Goal: Transaction & Acquisition: Register for event/course

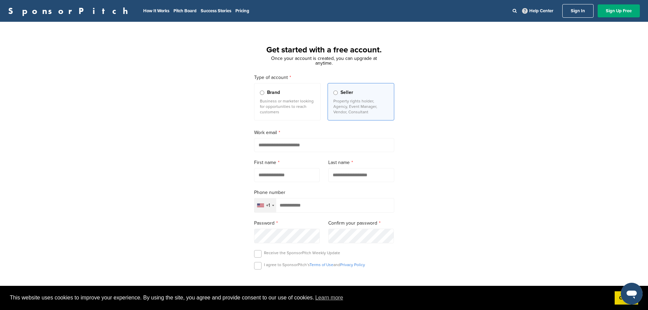
click at [506, 93] on div "Get started with a free account. Once your account is created, you can upgrade …" at bounding box center [324, 188] width 648 height 316
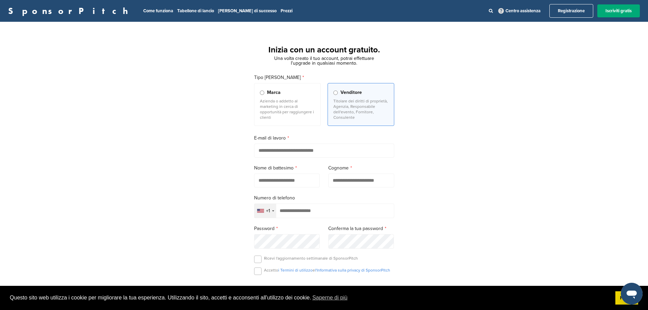
click at [530, 103] on div "Inizia con un account gratuito. Una volta creato il tuo account, potrai effettu…" at bounding box center [324, 191] width 648 height 322
click at [294, 111] on font "Azienda o addetto al marketing in cerca di opportunità per raggiungere i clienti" at bounding box center [287, 109] width 54 height 21
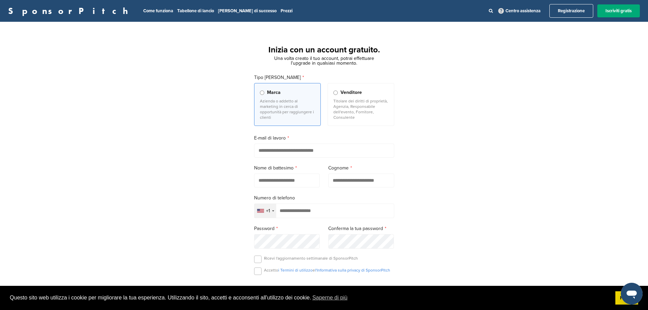
click at [348, 116] on font "Titolare dei diritti di proprietà, Agenzia, Responsabile dell'evento, Fornitore…" at bounding box center [360, 109] width 54 height 21
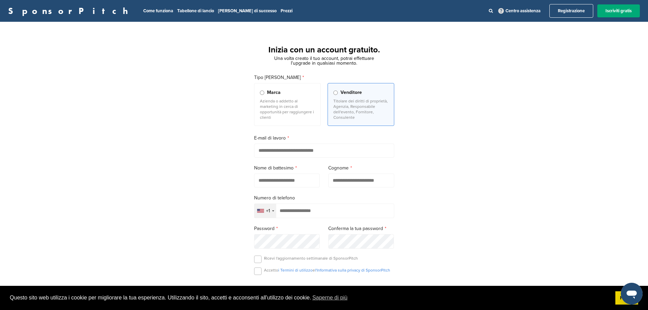
click at [441, 116] on div "Inizia con un account gratuito. Una volta creato il tuo account, potrai effettu…" at bounding box center [324, 191] width 648 height 322
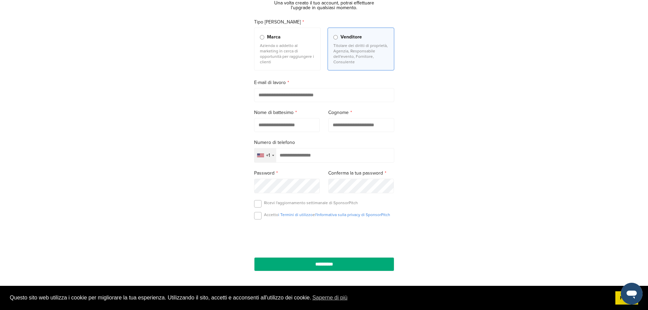
scroll to position [102, 0]
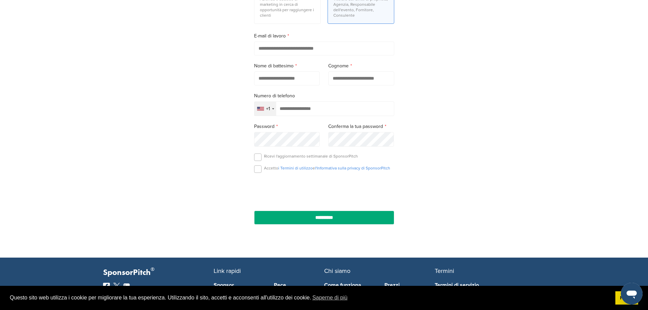
click at [310, 54] on input "email" at bounding box center [324, 49] width 140 height 14
type input "**********"
type input "*******"
type input "*****"
type input "**********"
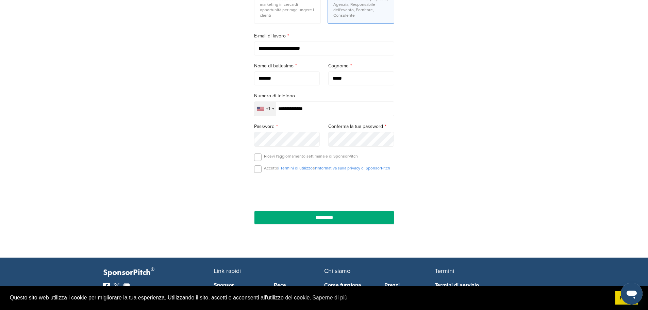
click at [265, 110] on div "+1" at bounding box center [266, 109] width 22 height 14
click at [268, 129] on input "******" at bounding box center [325, 124] width 140 height 14
click at [272, 129] on input "******" at bounding box center [325, 124] width 140 height 14
type input "****"
click at [273, 143] on font "Italia" at bounding box center [290, 140] width 46 height 6
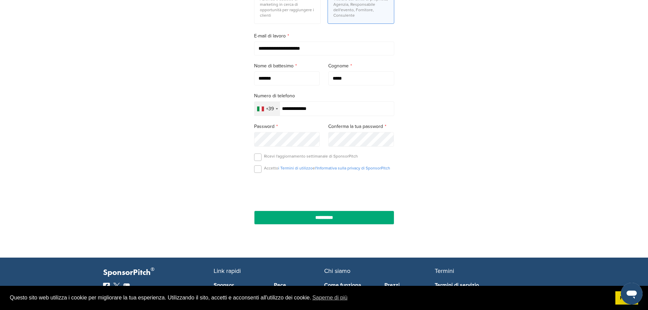
click at [221, 137] on div "**********" at bounding box center [324, 89] width 648 height 322
click at [254, 171] on label at bounding box center [257, 168] width 7 height 7
click at [259, 160] on label at bounding box center [257, 156] width 7 height 7
click at [304, 217] on input "**********" at bounding box center [324, 218] width 140 height 14
click at [617, 302] on link "Fatto!" at bounding box center [627, 298] width 23 height 14
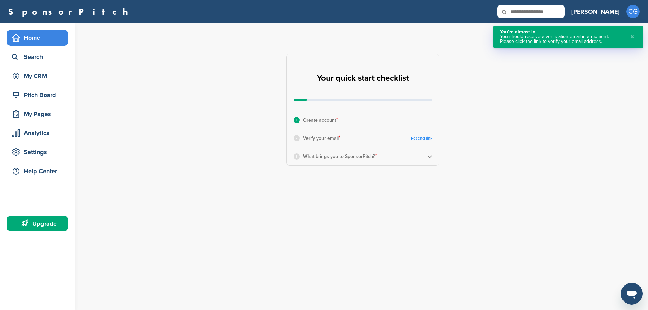
click at [636, 35] on button "✖" at bounding box center [632, 37] width 7 height 14
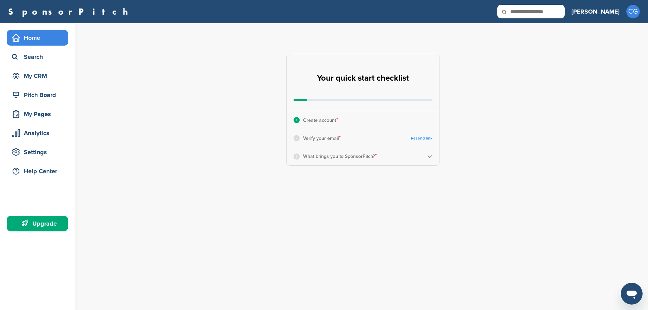
click at [431, 140] on link "Resend link" at bounding box center [421, 138] width 21 height 5
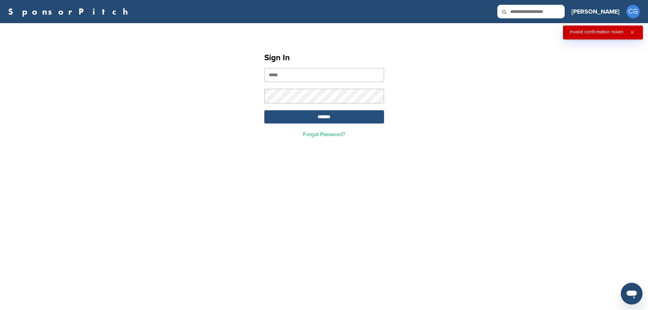
type input "**********"
click at [360, 120] on input "*******" at bounding box center [324, 116] width 120 height 13
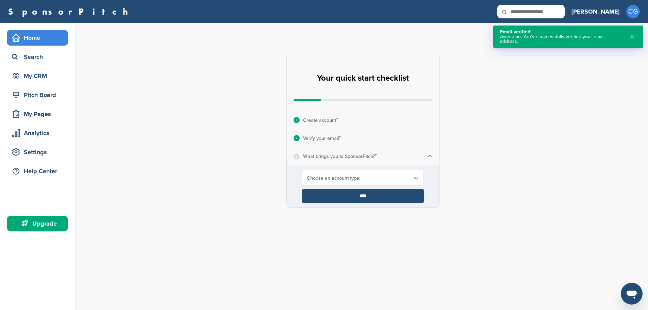
click at [365, 181] on div "Choose an account type:" at bounding box center [363, 178] width 122 height 16
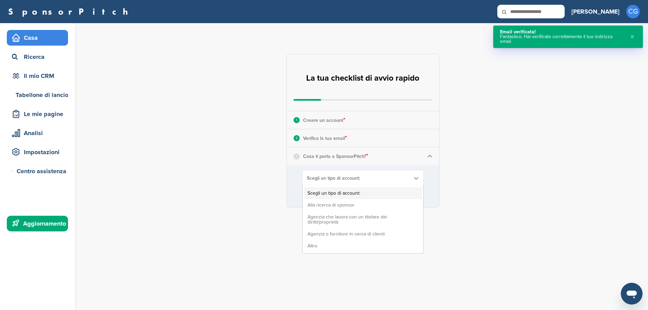
click at [443, 186] on div "**********" at bounding box center [367, 130] width 562 height 215
click at [374, 177] on span "Scegli un tipo di account:" at bounding box center [358, 178] width 103 height 6
click at [374, 202] on li "Alla ricerca di sponsor" at bounding box center [363, 205] width 118 height 12
click at [367, 195] on input "*****" at bounding box center [363, 196] width 9 height 14
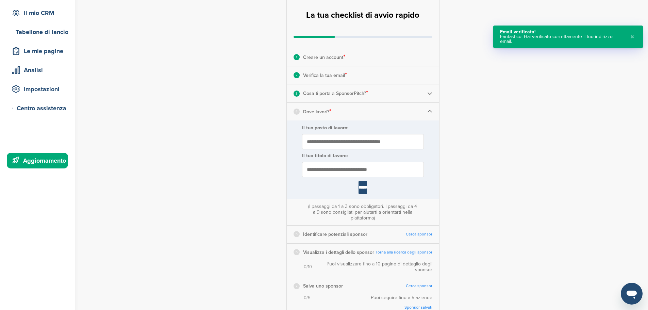
scroll to position [68, 0]
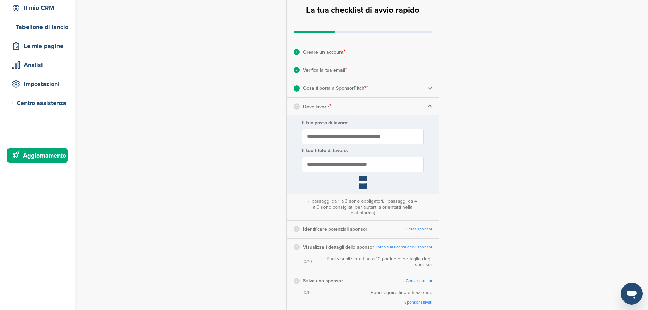
click at [373, 141] on input "Il tuo posto di lavoro:" at bounding box center [363, 136] width 122 height 15
type input "**********"
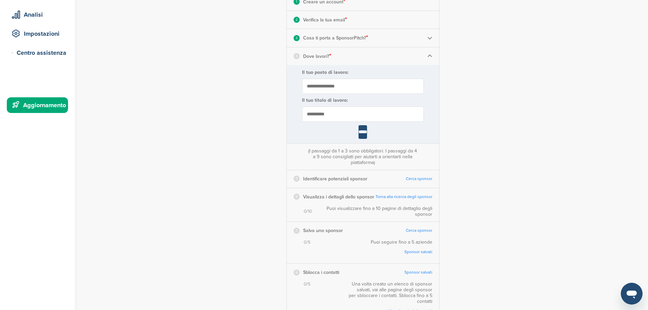
scroll to position [136, 0]
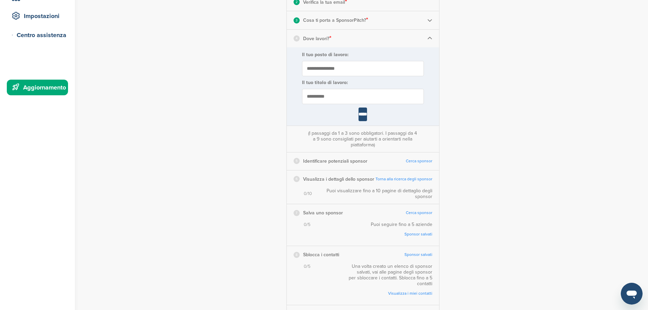
click at [410, 162] on font "Cerca sponsor" at bounding box center [419, 161] width 27 height 5
click at [417, 160] on font "Cerca sponsor" at bounding box center [419, 161] width 27 height 5
click at [361, 116] on input "*****" at bounding box center [363, 115] width 9 height 14
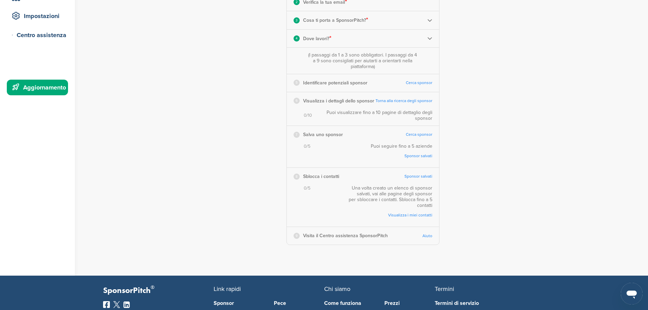
click at [418, 86] on div "5 Identificare potenziali sponsor Cerca sponsor Completare prima i passaggi 1-3" at bounding box center [363, 82] width 152 height 17
click at [424, 83] on font "Cerca sponsor" at bounding box center [419, 82] width 27 height 5
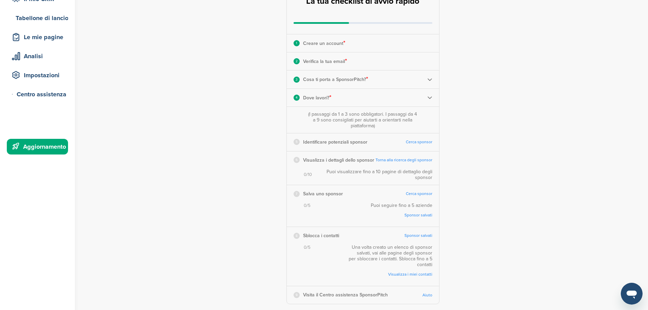
scroll to position [68, 0]
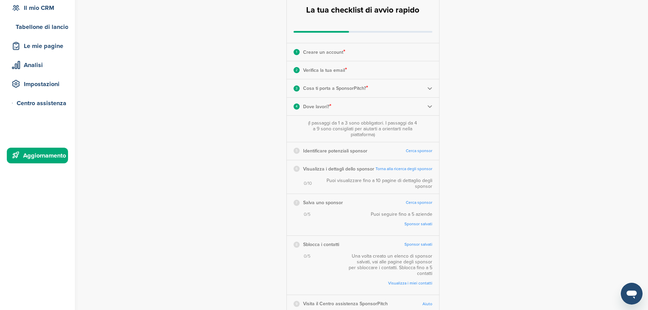
click at [406, 150] on font "Cerca sponsor" at bounding box center [419, 150] width 27 height 5
drag, startPoint x: 221, startPoint y: 154, endPoint x: 354, endPoint y: 148, distance: 132.8
click at [221, 153] on div "**********" at bounding box center [367, 149] width 562 height 389
click at [388, 149] on div "5 Identificare potenziali sponsor Cerca sponsor Completare prima i passaggi 1-3" at bounding box center [363, 150] width 152 height 17
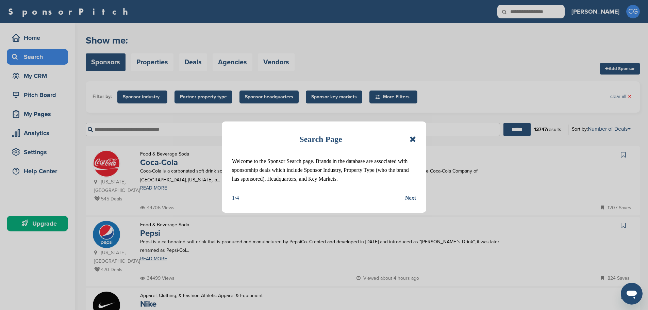
click at [412, 140] on icon at bounding box center [413, 139] width 6 height 8
click at [410, 139] on icon at bounding box center [413, 139] width 6 height 8
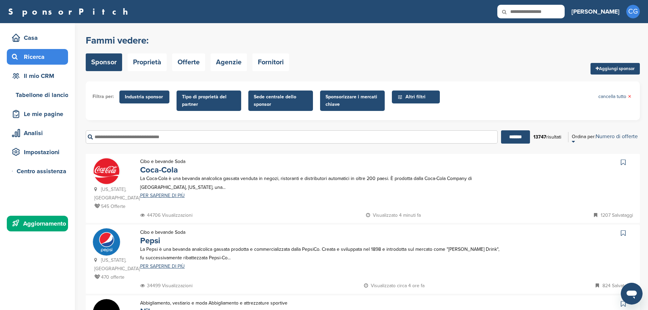
click at [375, 42] on div "Fammi vedere: Sponsor Proprietà Offerte Agenzie Fornitori Aggiungi sponsor" at bounding box center [363, 52] width 554 height 43
click at [278, 104] on font "Sede centrale dello sponsor" at bounding box center [281, 100] width 54 height 15
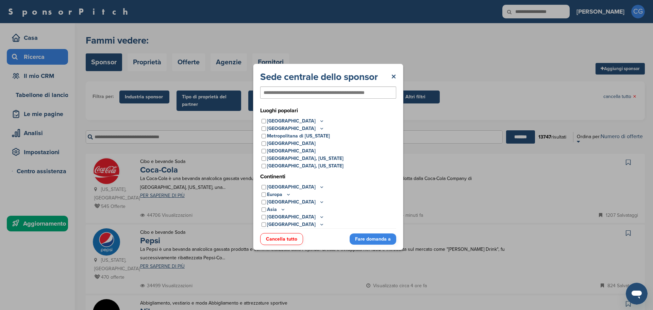
click at [287, 195] on icon at bounding box center [288, 195] width 5 height 6
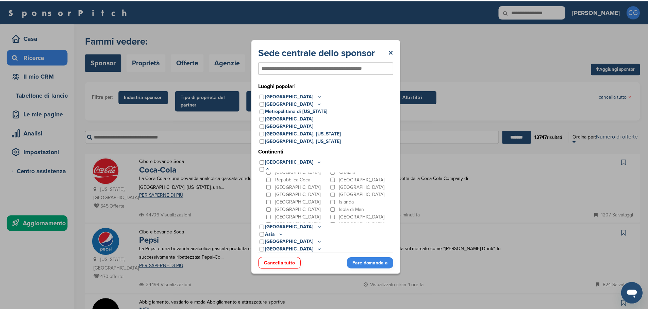
scroll to position [34, 0]
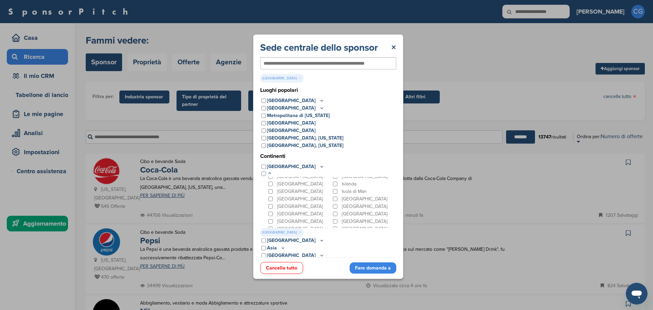
click at [271, 173] on icon at bounding box center [270, 173] width 2 height 1
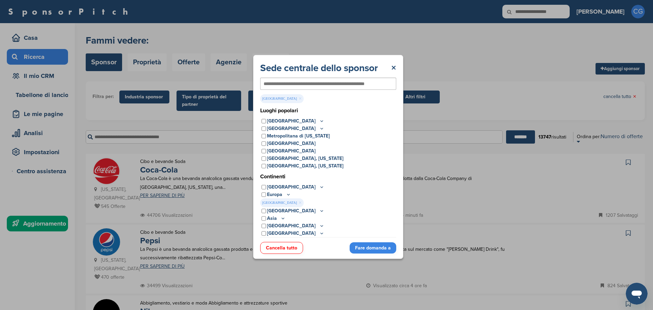
click at [374, 249] on font "Fare domanda a" at bounding box center [373, 248] width 36 height 6
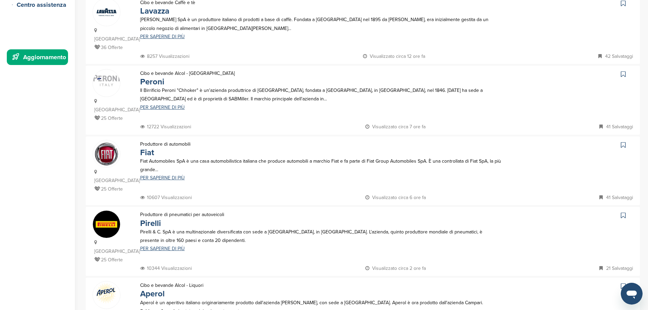
scroll to position [170, 0]
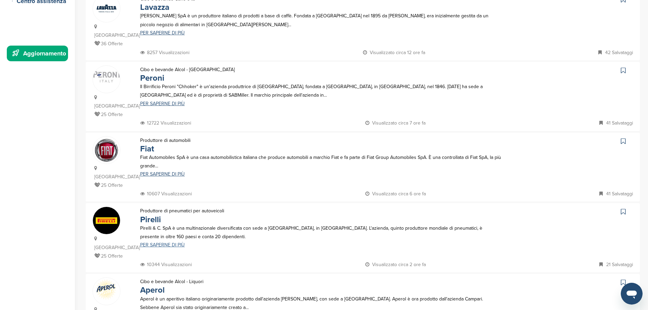
click at [175, 242] on font "PER SAPERNE DI PIÙ" at bounding box center [162, 245] width 45 height 6
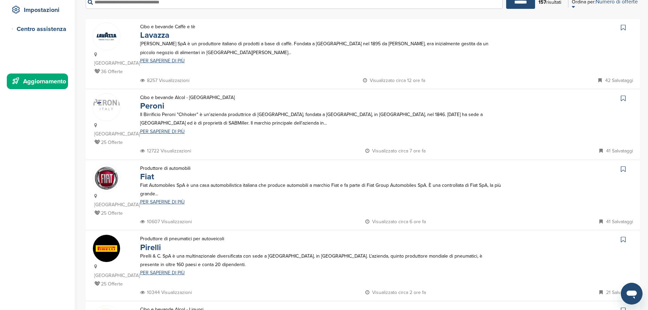
scroll to position [102, 0]
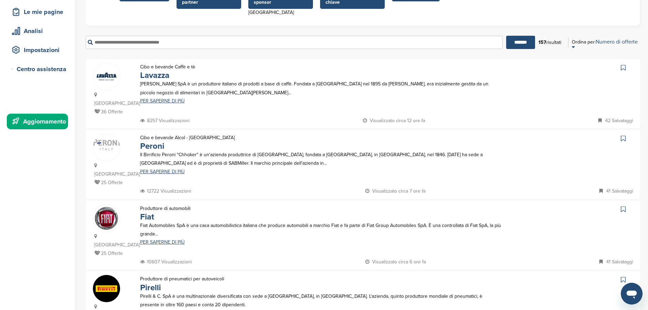
click at [576, 76] on div at bounding box center [570, 90] width 125 height 54
click at [622, 67] on icon at bounding box center [623, 67] width 5 height 7
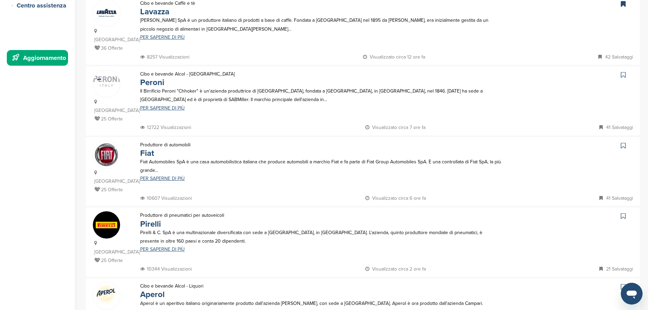
scroll to position [170, 0]
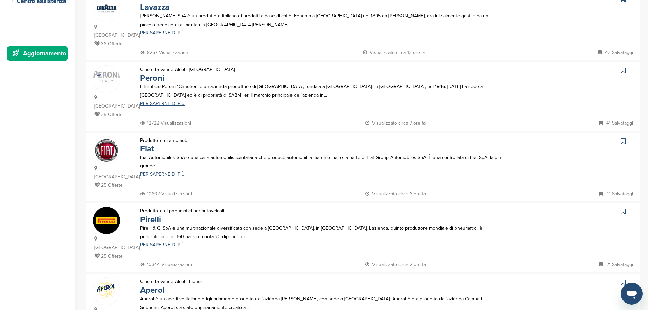
click at [622, 67] on icon at bounding box center [623, 70] width 5 height 7
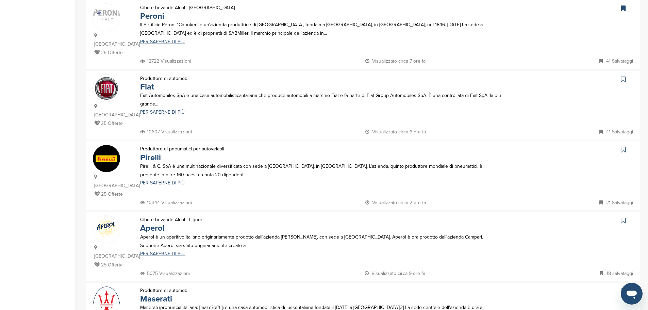
scroll to position [238, 0]
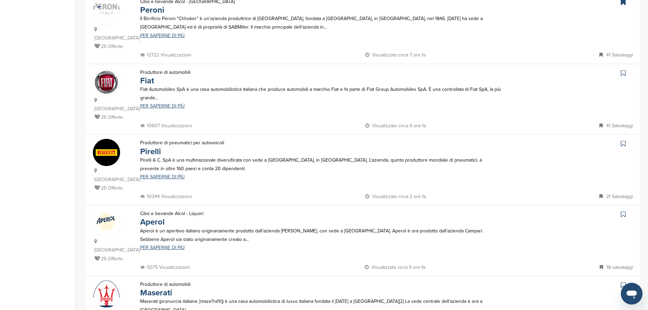
click at [623, 140] on icon at bounding box center [623, 143] width 5 height 7
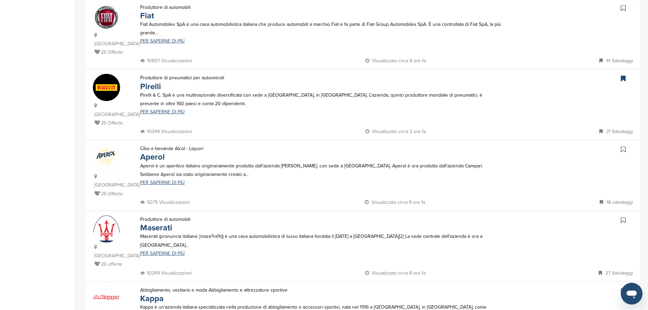
scroll to position [306, 0]
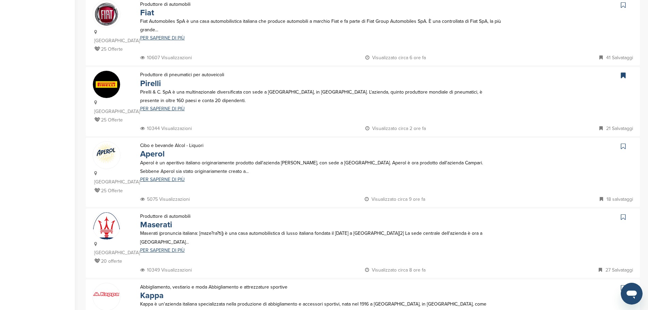
click at [621, 143] on icon at bounding box center [623, 146] width 5 height 7
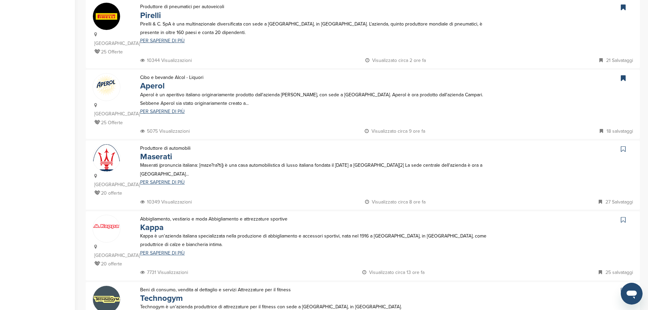
scroll to position [408, 0]
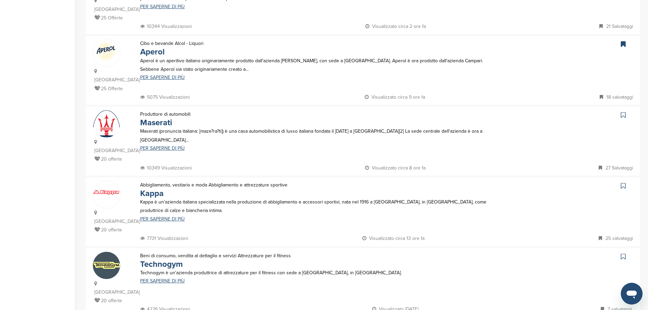
click at [624, 182] on icon at bounding box center [623, 185] width 5 height 7
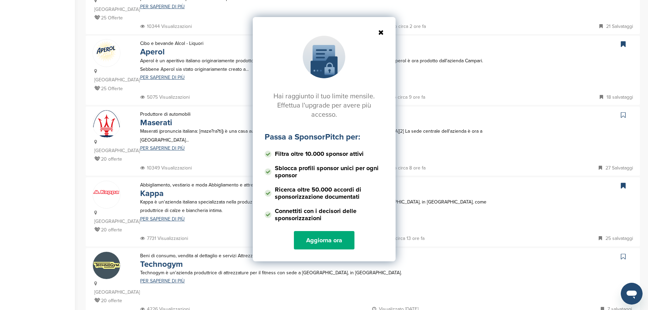
click at [381, 33] on icon at bounding box center [324, 32] width 119 height 7
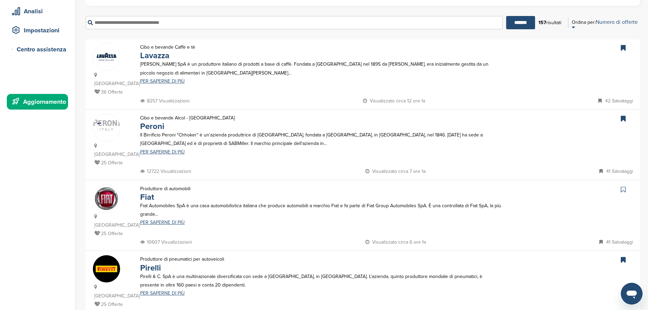
scroll to position [68, 0]
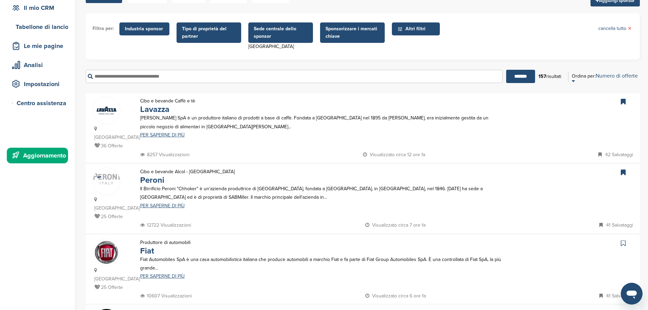
click at [624, 169] on icon at bounding box center [623, 172] width 5 height 7
click at [623, 106] on link at bounding box center [624, 102] width 10 height 10
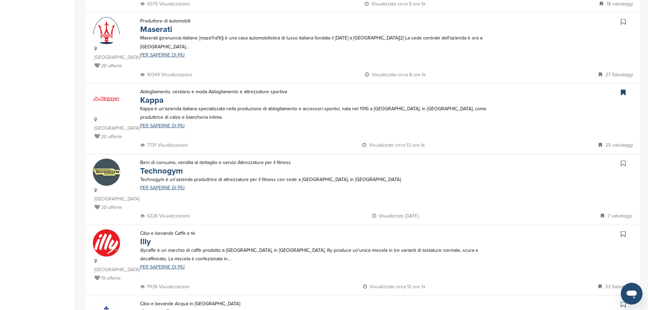
scroll to position [510, 0]
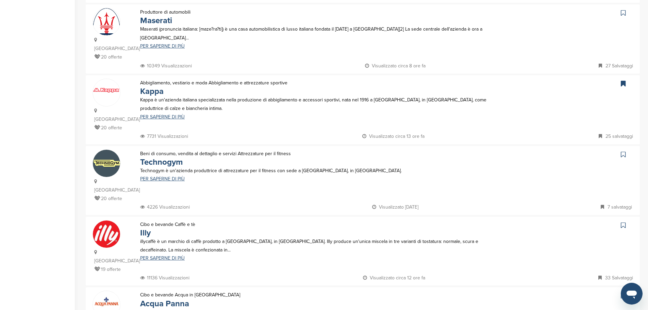
click at [620, 291] on link at bounding box center [624, 296] width 10 height 10
click at [620, 220] on link at bounding box center [624, 225] width 10 height 10
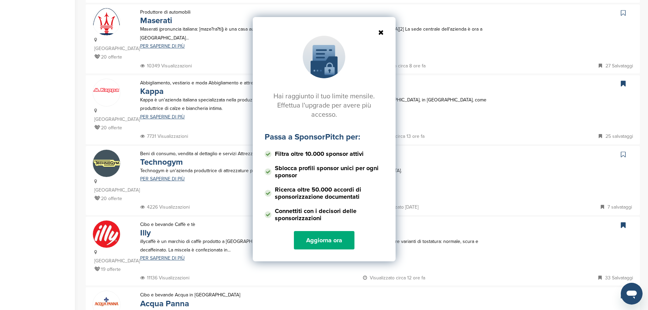
click at [383, 34] on div "Hai raggiunto il tuo limite mensile. Effettua l'upgrade per avere più accesso. …" at bounding box center [324, 139] width 143 height 244
click at [382, 34] on icon at bounding box center [324, 32] width 119 height 7
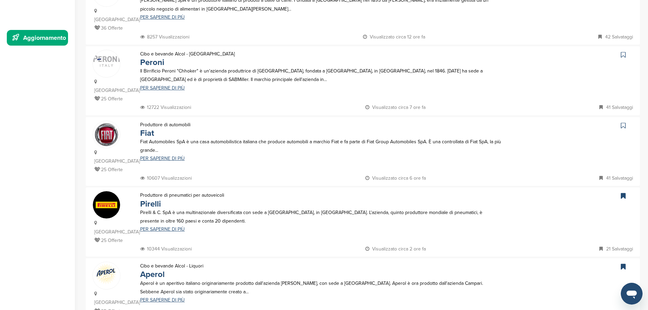
scroll to position [170, 0]
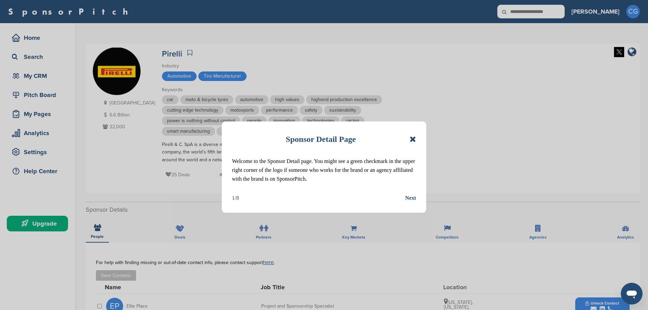
click at [413, 137] on icon at bounding box center [413, 139] width 6 height 8
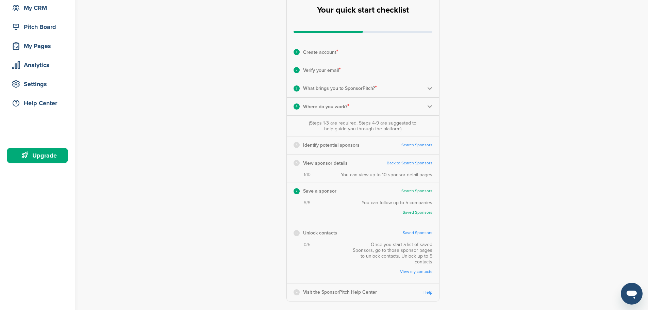
click at [407, 146] on link "Search Sponsors" at bounding box center [417, 145] width 31 height 5
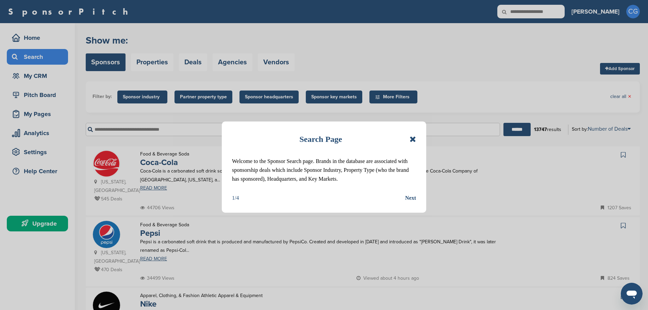
click at [414, 137] on icon at bounding box center [413, 139] width 6 height 8
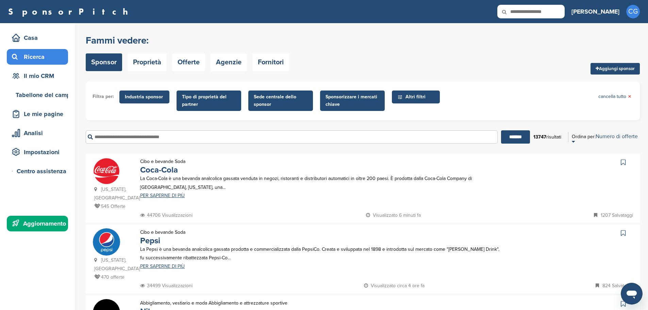
click at [476, 95] on ul "Filtra per: Industria sponsor Sponsor del settore × Abbigliamento, vestiario e …" at bounding box center [363, 100] width 541 height 25
click at [329, 39] on div "Fammi vedere: Sponsor Proprietà Offerte Agenzie Fornitori Aggiungi sponsor" at bounding box center [363, 52] width 554 height 43
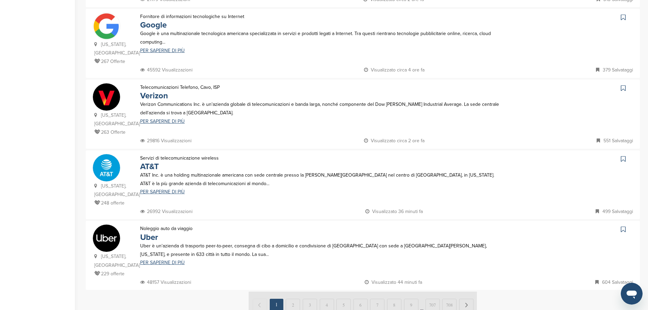
scroll to position [578, 0]
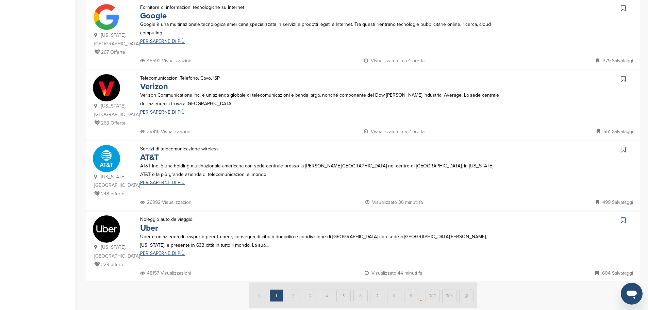
click at [290, 290] on img at bounding box center [363, 295] width 228 height 26
click at [622, 217] on icon at bounding box center [623, 220] width 5 height 7
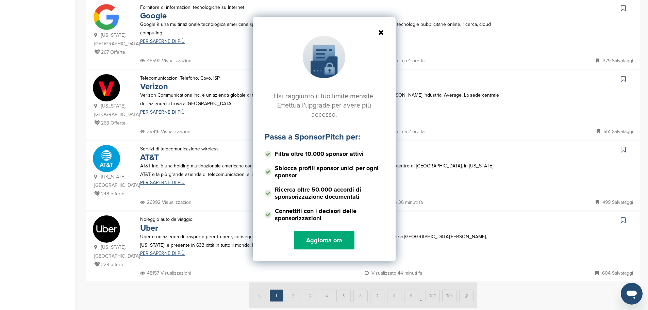
click at [381, 33] on icon at bounding box center [324, 32] width 119 height 7
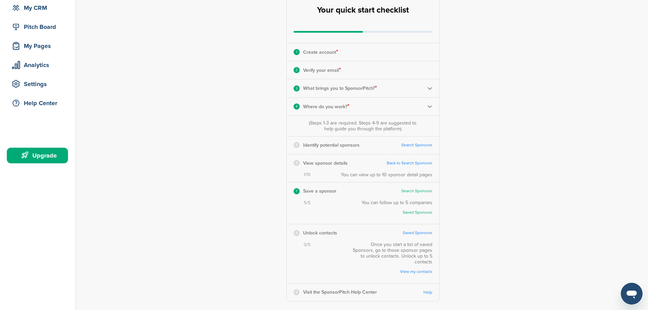
click at [399, 162] on link "Back to Search Sponsors" at bounding box center [410, 163] width 46 height 5
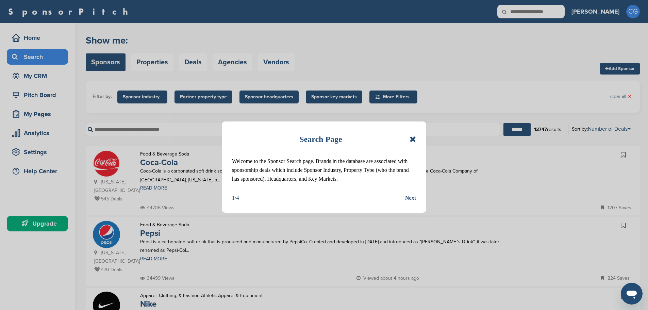
click at [412, 141] on icon at bounding box center [413, 139] width 6 height 8
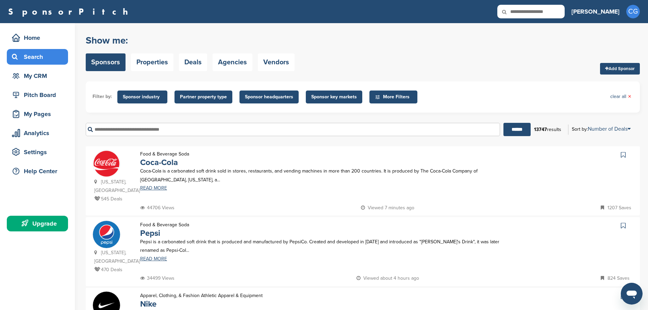
click at [507, 83] on div "Filter by: Sponsor industry Sponsor Industry × Apparel, Clothing, & Fashion Acc…" at bounding box center [363, 96] width 554 height 31
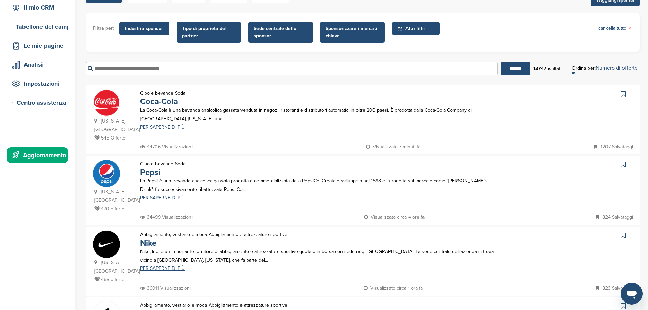
scroll to position [136, 0]
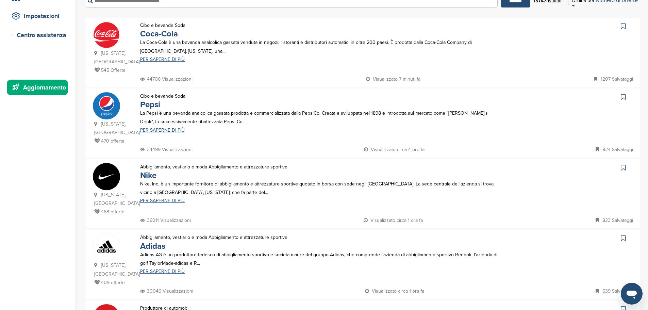
click at [624, 167] on icon at bounding box center [623, 167] width 5 height 7
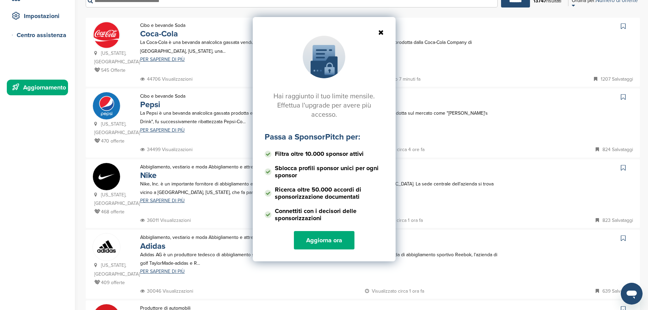
click at [383, 34] on icon at bounding box center [324, 32] width 119 height 7
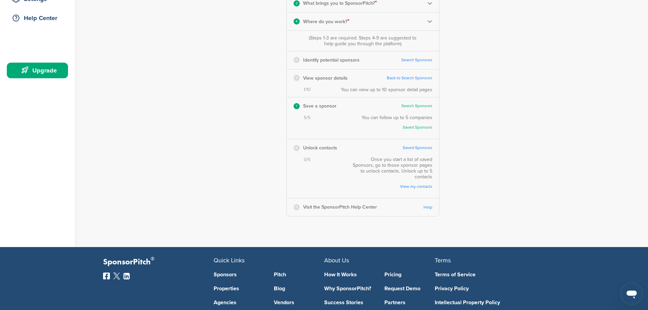
scroll to position [34, 0]
